Goal: Contribute content: Add original content to the website for others to see

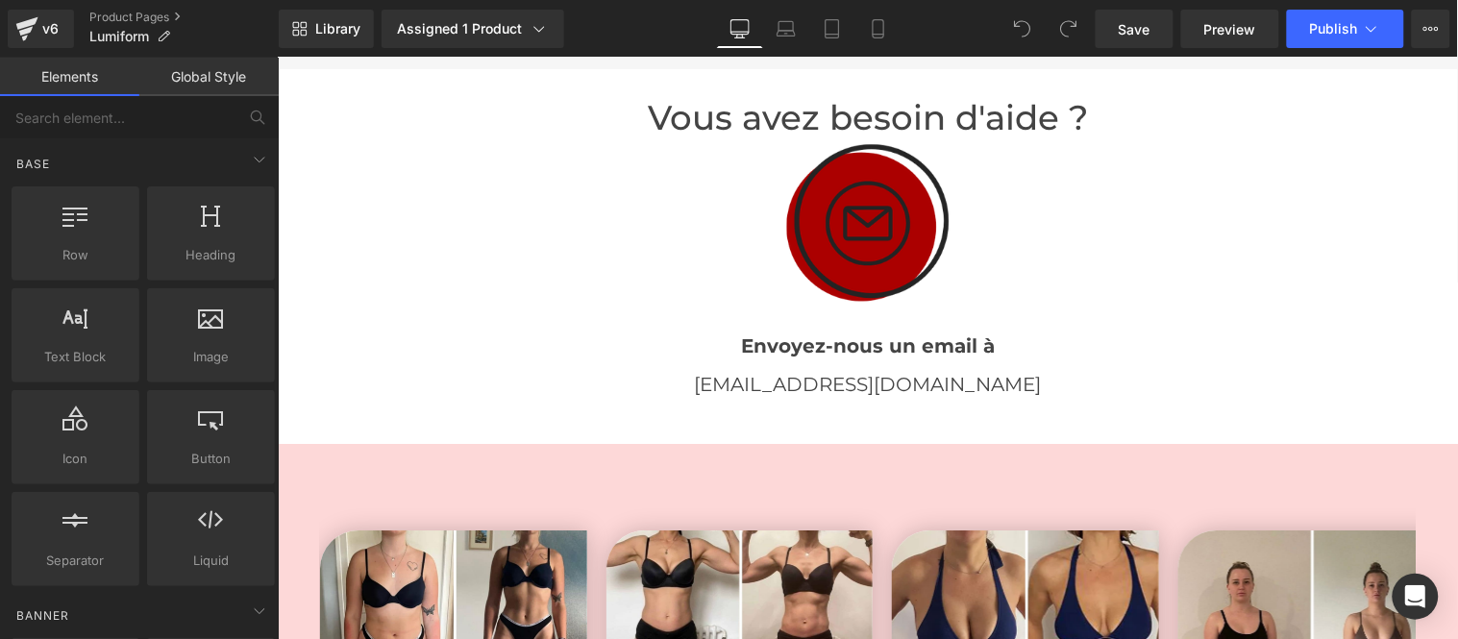
scroll to position [3416, 0]
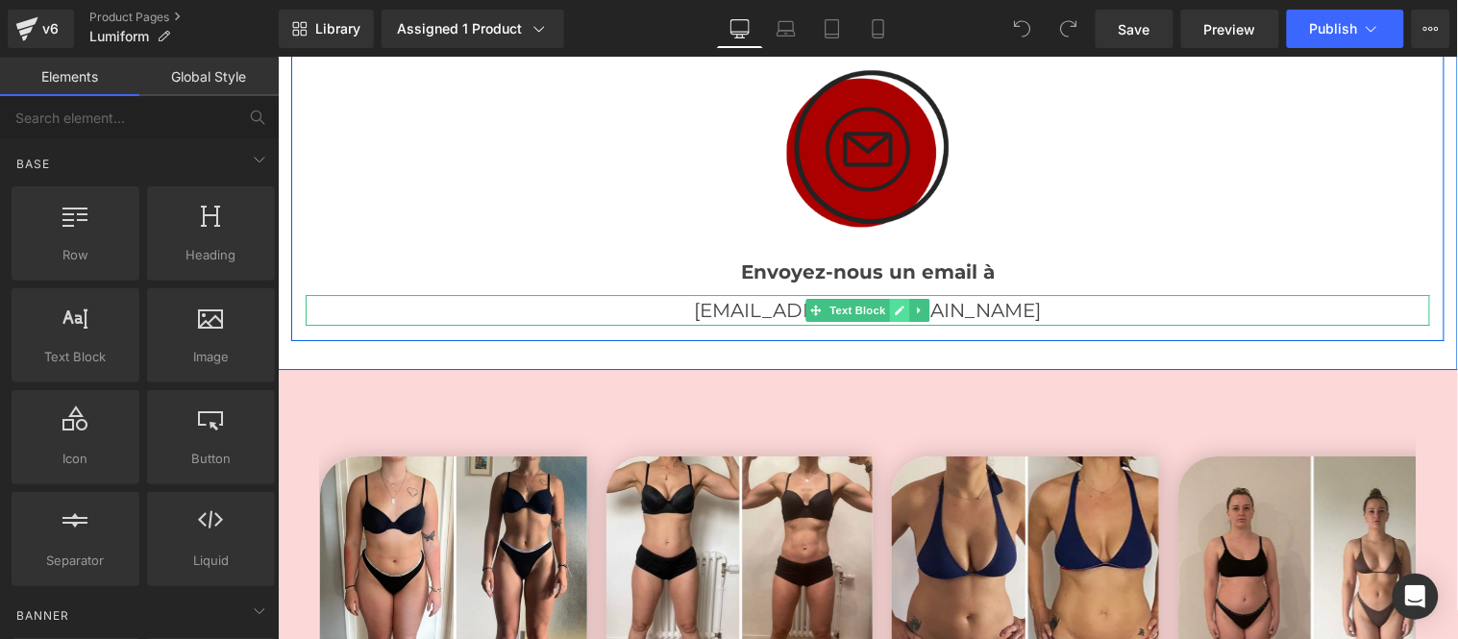
click at [894, 304] on icon at bounding box center [899, 310] width 11 height 12
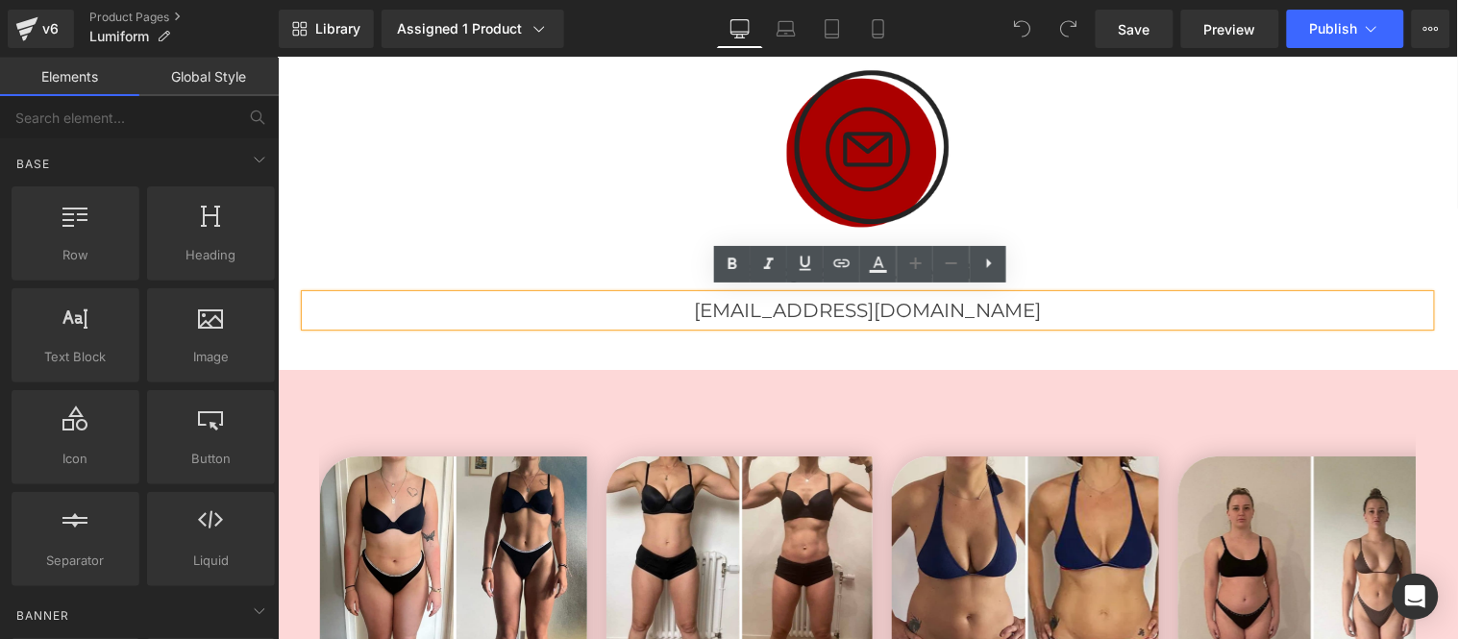
click at [971, 303] on p "[EMAIL_ADDRESS][DOMAIN_NAME]" at bounding box center [867, 309] width 1124 height 31
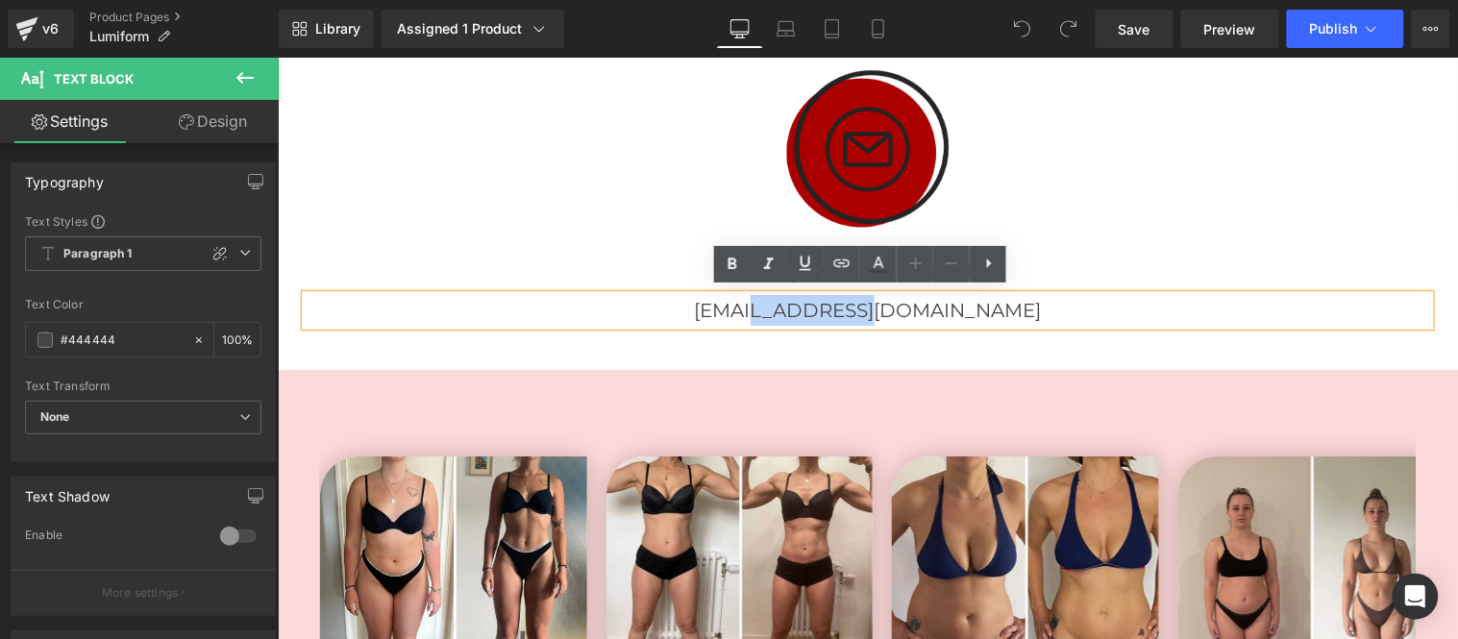
click at [838, 313] on p "[EMAIL_ADDRESS][DOMAIN_NAME]" at bounding box center [867, 309] width 1124 height 31
paste div
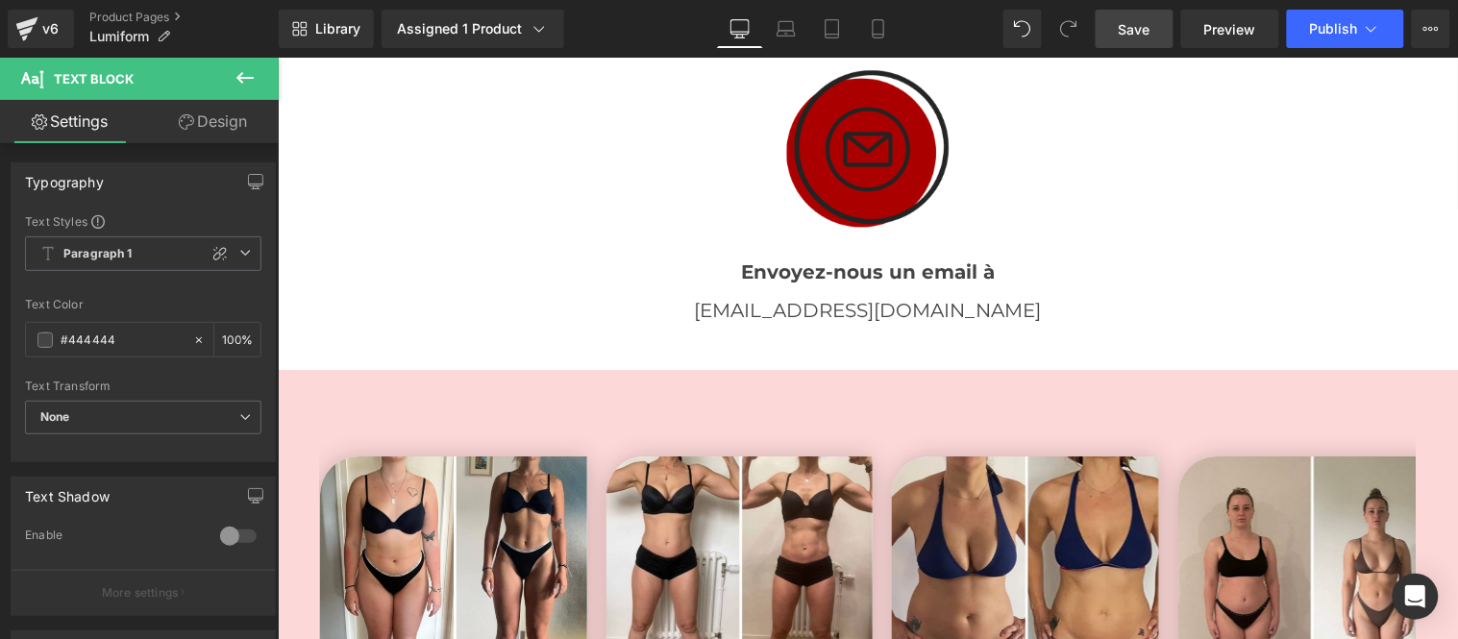
click at [1126, 26] on span "Save" at bounding box center [1134, 29] width 32 height 20
click at [1128, 27] on span "Save" at bounding box center [1134, 29] width 32 height 20
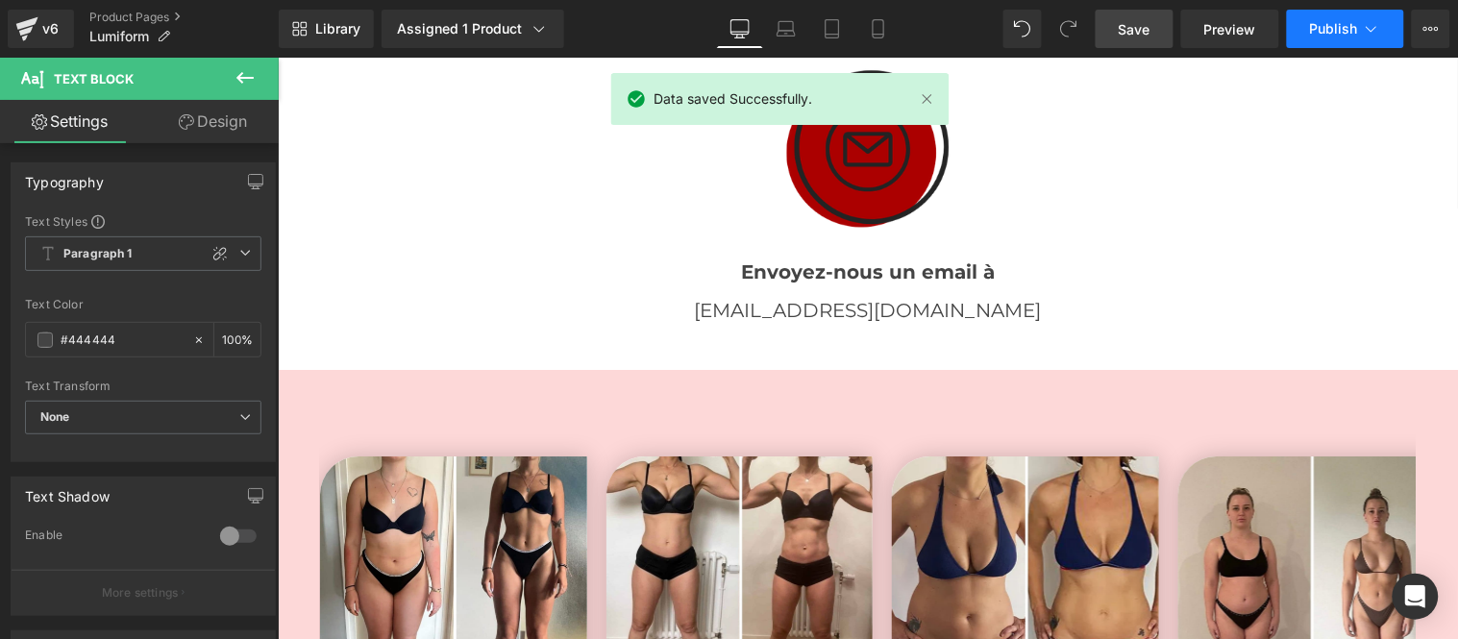
click at [1340, 21] on span "Publish" at bounding box center [1334, 28] width 48 height 15
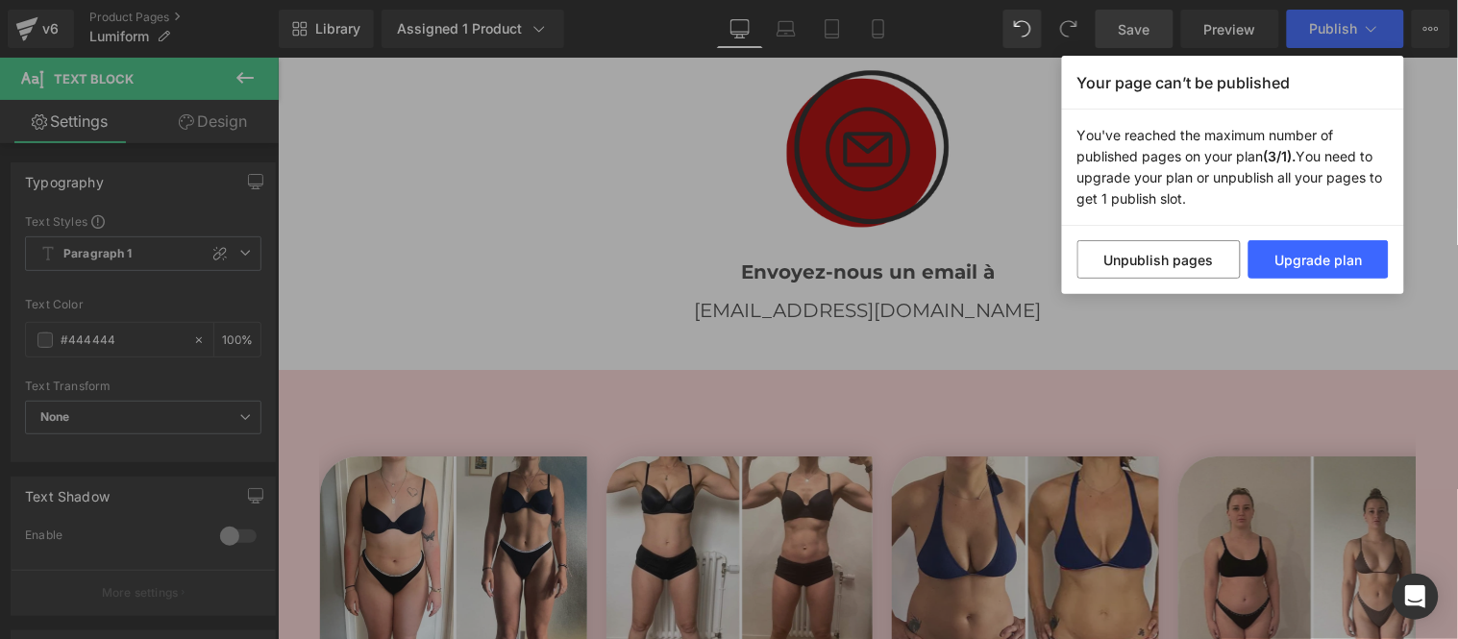
click at [927, 40] on div "Your page can’t be published You've reached the maximum number of published pag…" at bounding box center [729, 319] width 1458 height 639
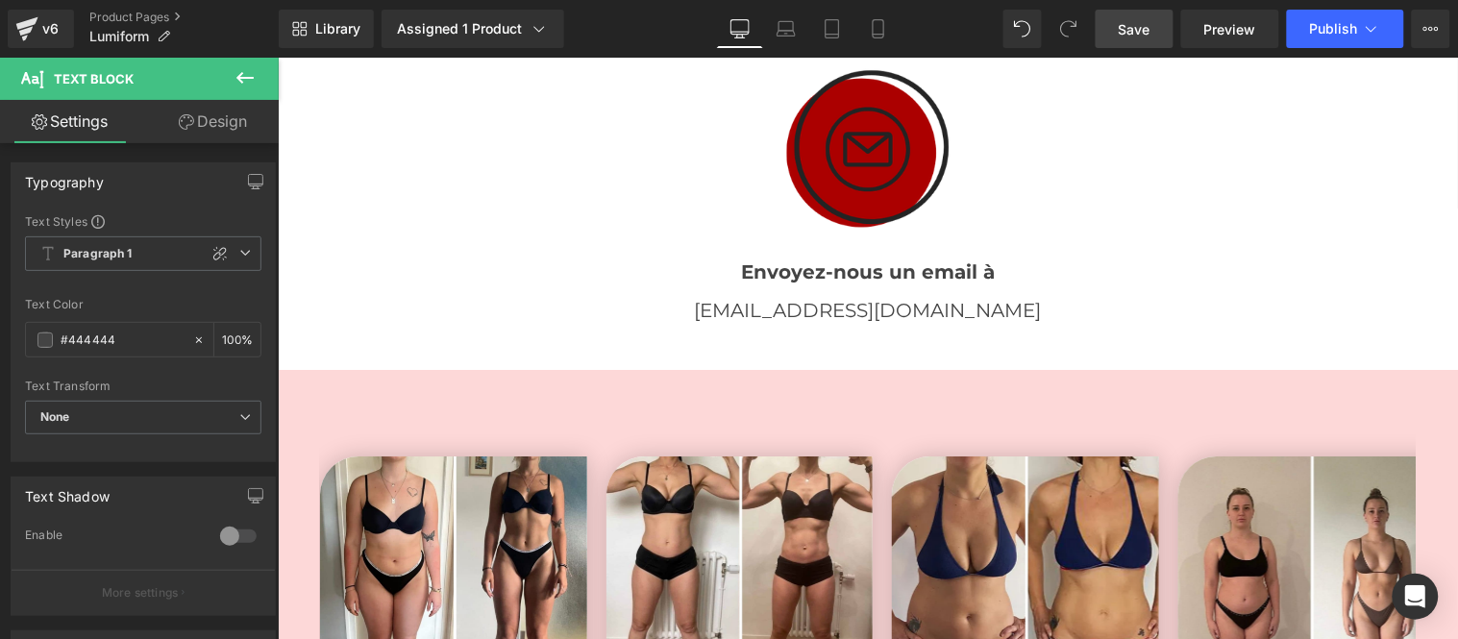
click at [1135, 33] on span "Save" at bounding box center [1134, 29] width 32 height 20
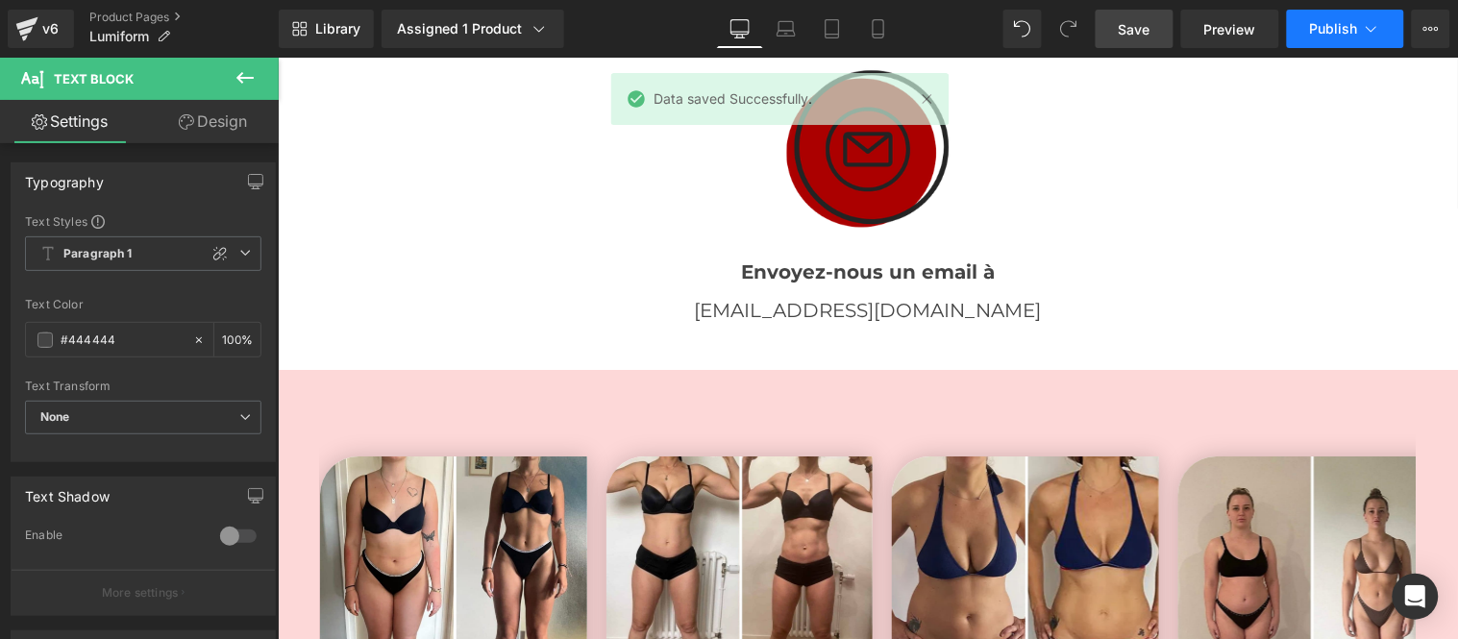
click at [1326, 33] on span "Publish" at bounding box center [1334, 28] width 48 height 15
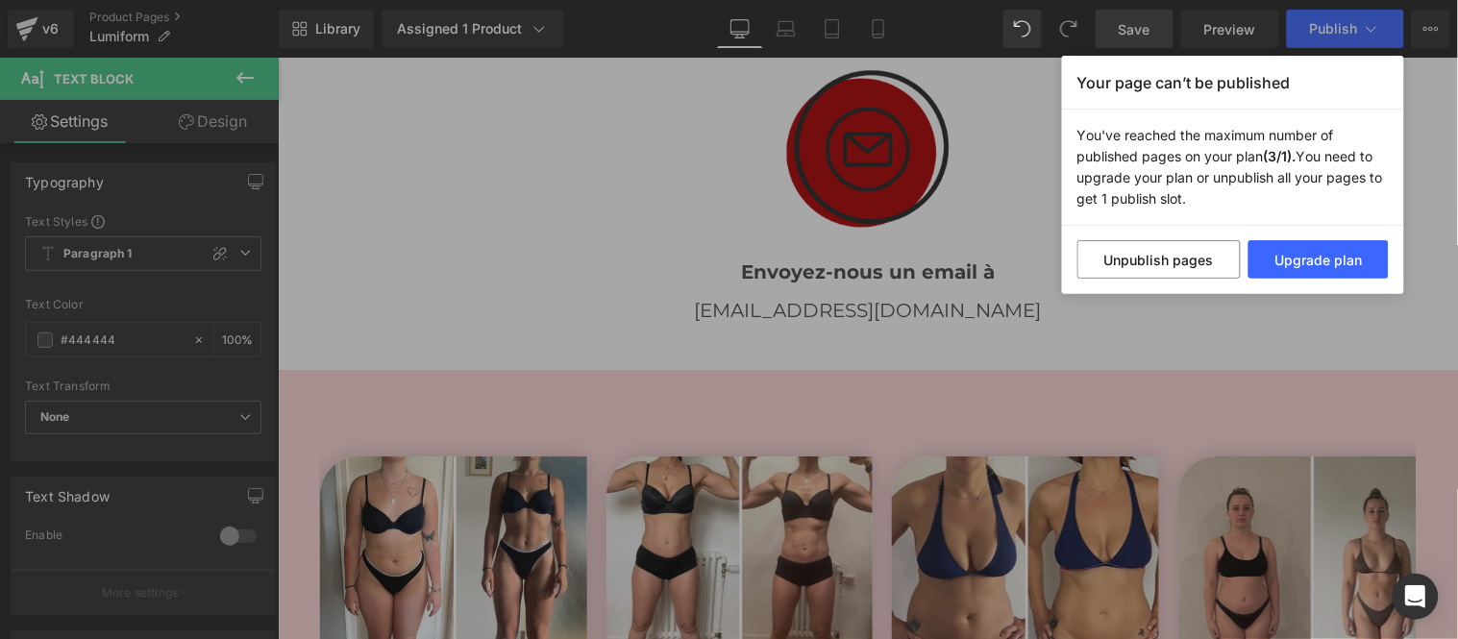
click at [632, 35] on div "Your page can’t be published You've reached the maximum number of published pag…" at bounding box center [729, 319] width 1458 height 639
